Goal: Task Accomplishment & Management: Manage account settings

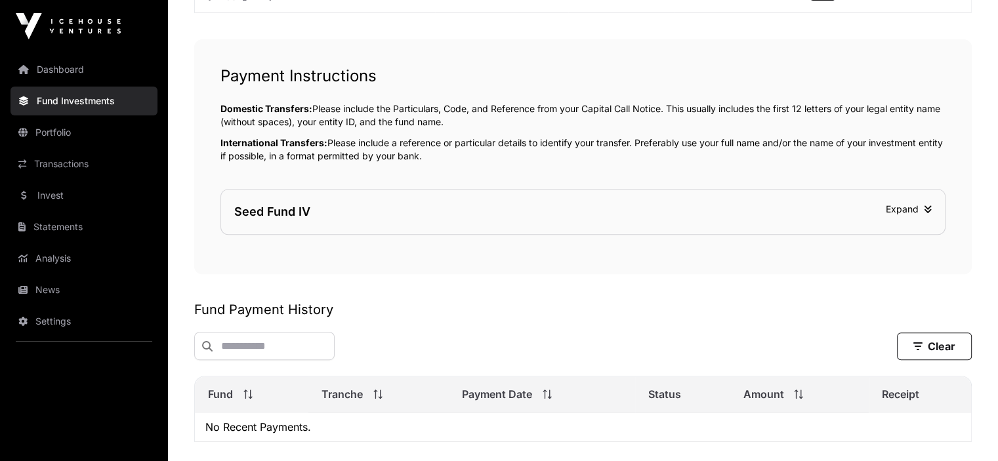
scroll to position [634, 0]
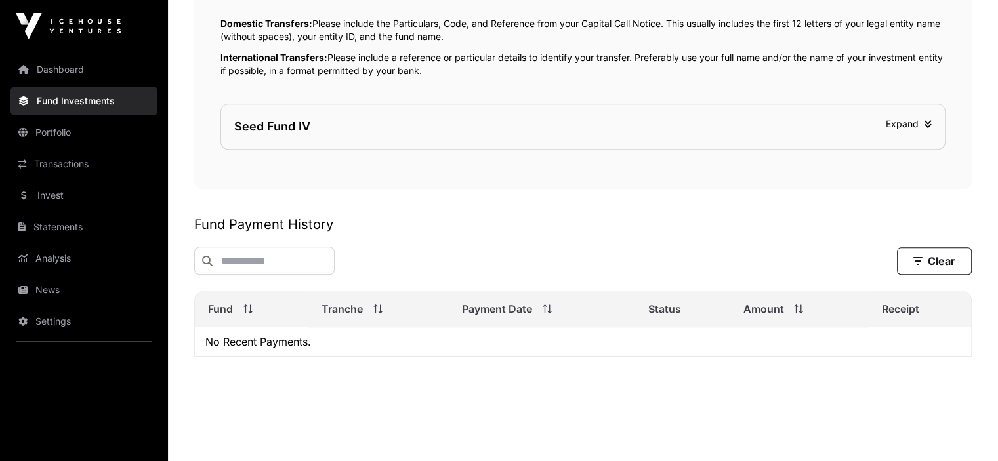
click at [96, 141] on link "Portfolio" at bounding box center [83, 132] width 147 height 29
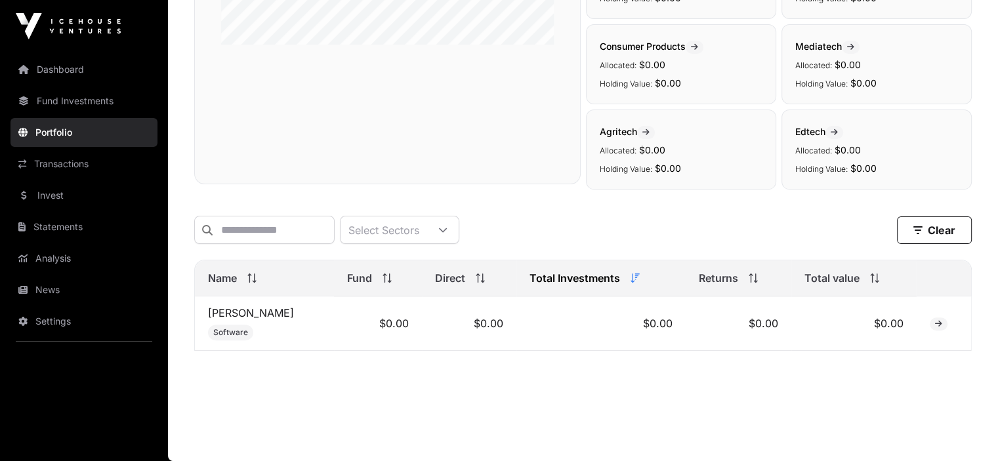
scroll to position [354, 0]
click at [213, 312] on link "[PERSON_NAME]" at bounding box center [251, 312] width 86 height 13
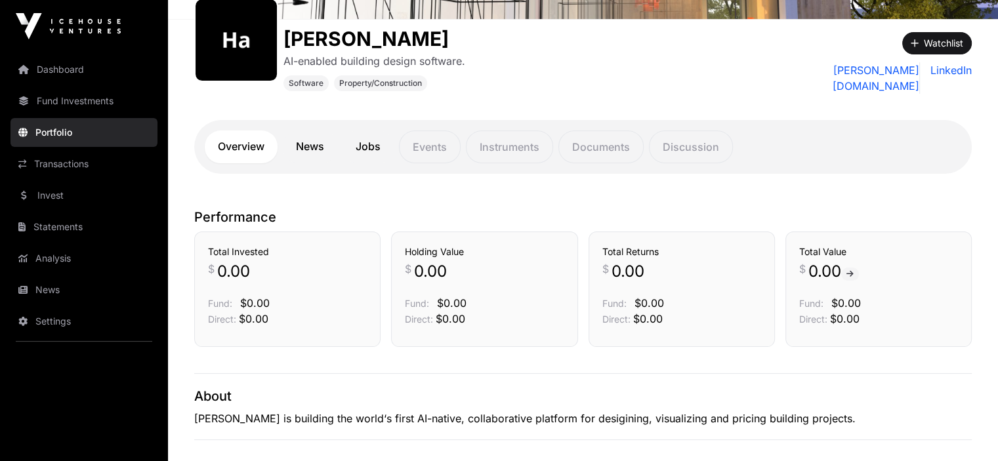
scroll to position [66, 0]
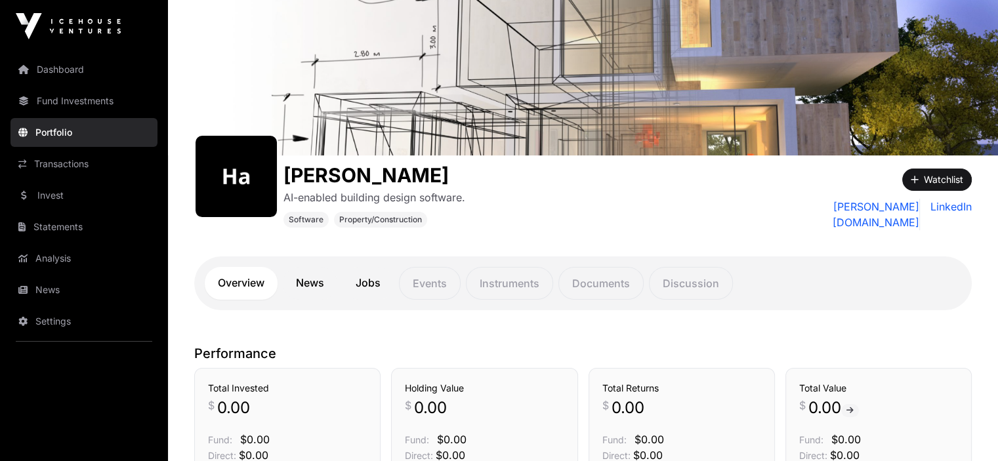
click at [113, 73] on link "Dashboard" at bounding box center [83, 69] width 147 height 29
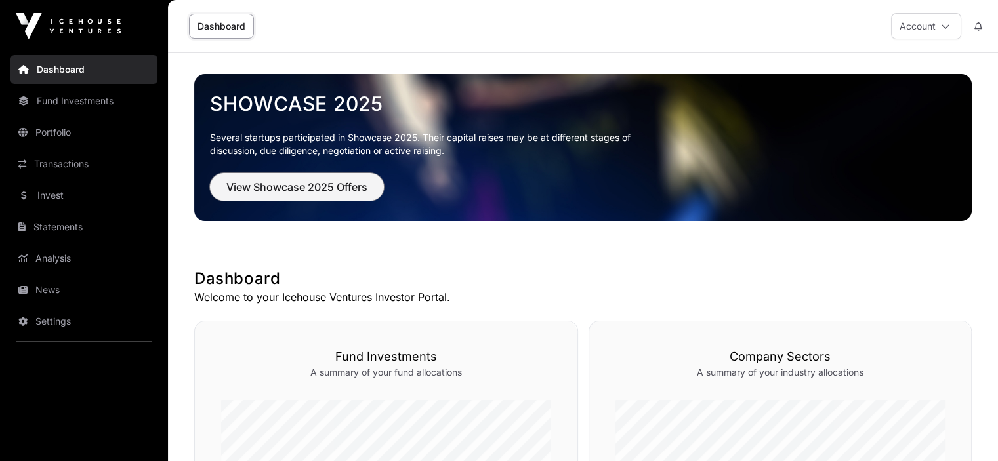
click at [310, 195] on button "View Showcase 2025 Offers" at bounding box center [297, 187] width 174 height 28
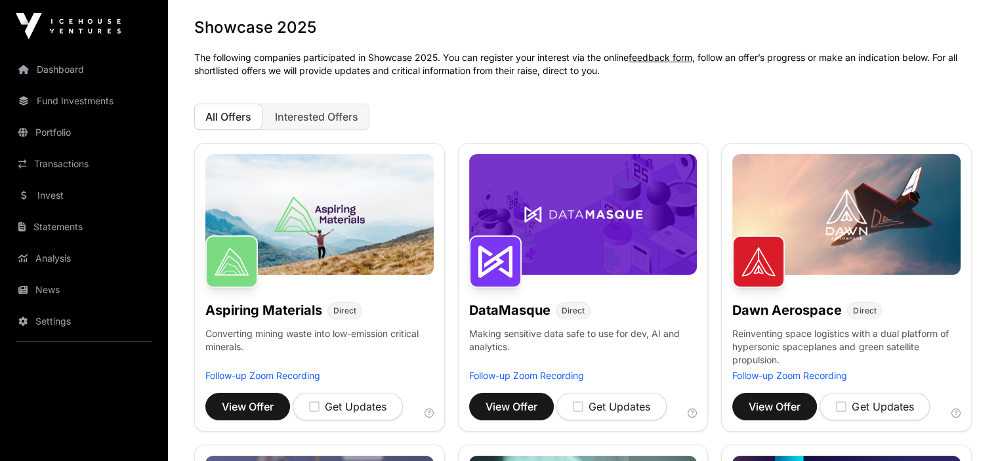
scroll to position [131, 0]
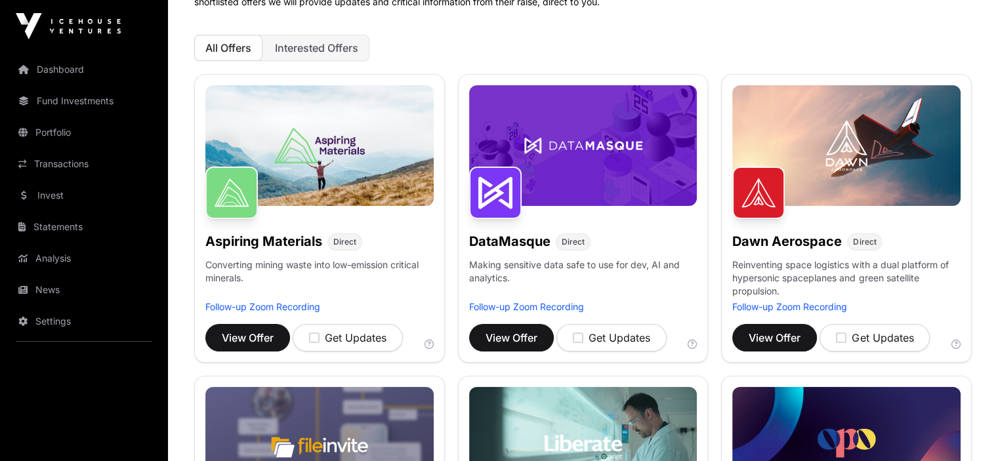
click at [102, 75] on link "Dashboard" at bounding box center [83, 69] width 147 height 29
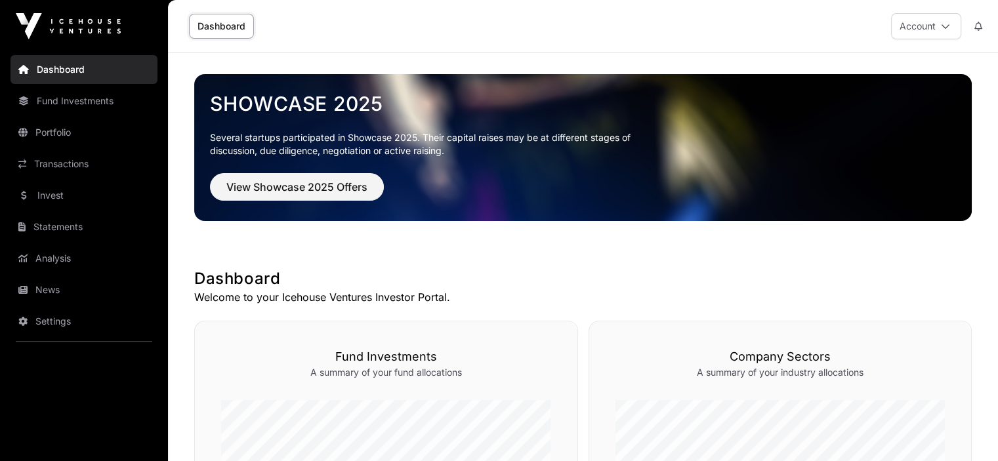
click at [916, 13] on button "Account" at bounding box center [926, 26] width 70 height 26
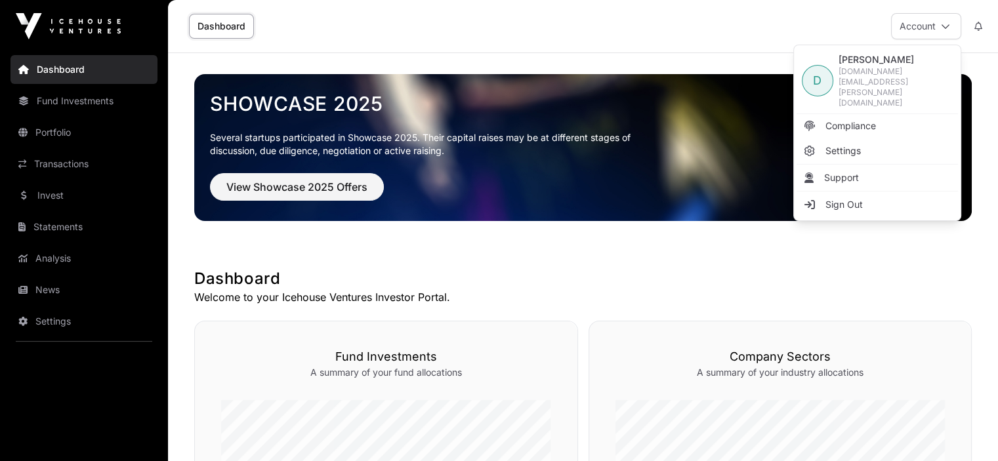
click at [868, 193] on link "Sign Out" at bounding box center [876, 205] width 161 height 24
